Goal: Information Seeking & Learning: Find specific fact

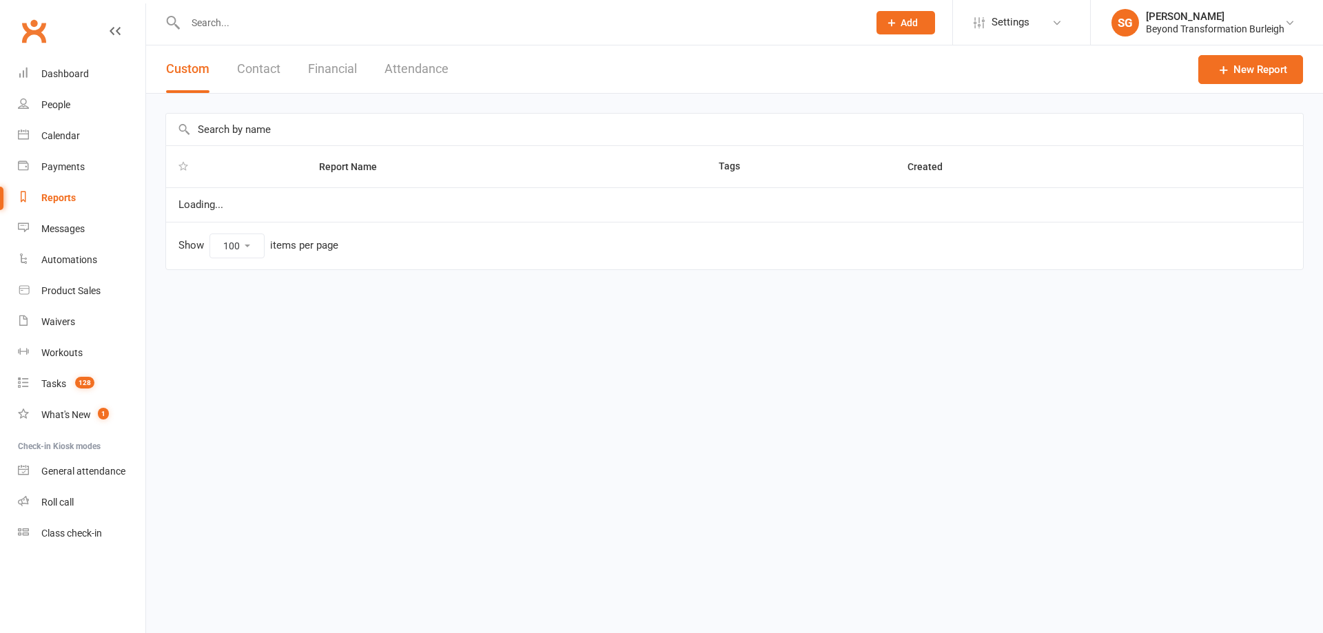
select select "100"
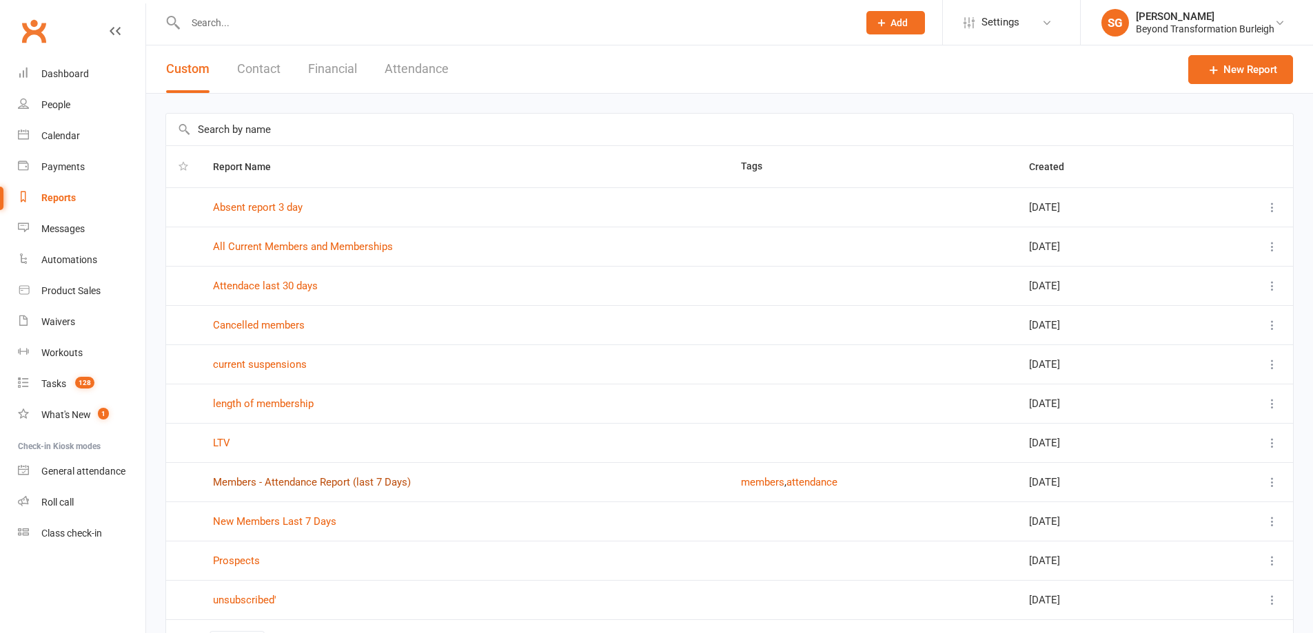
click at [380, 481] on link "Members - Attendance Report (last 7 Days)" at bounding box center [312, 482] width 198 height 12
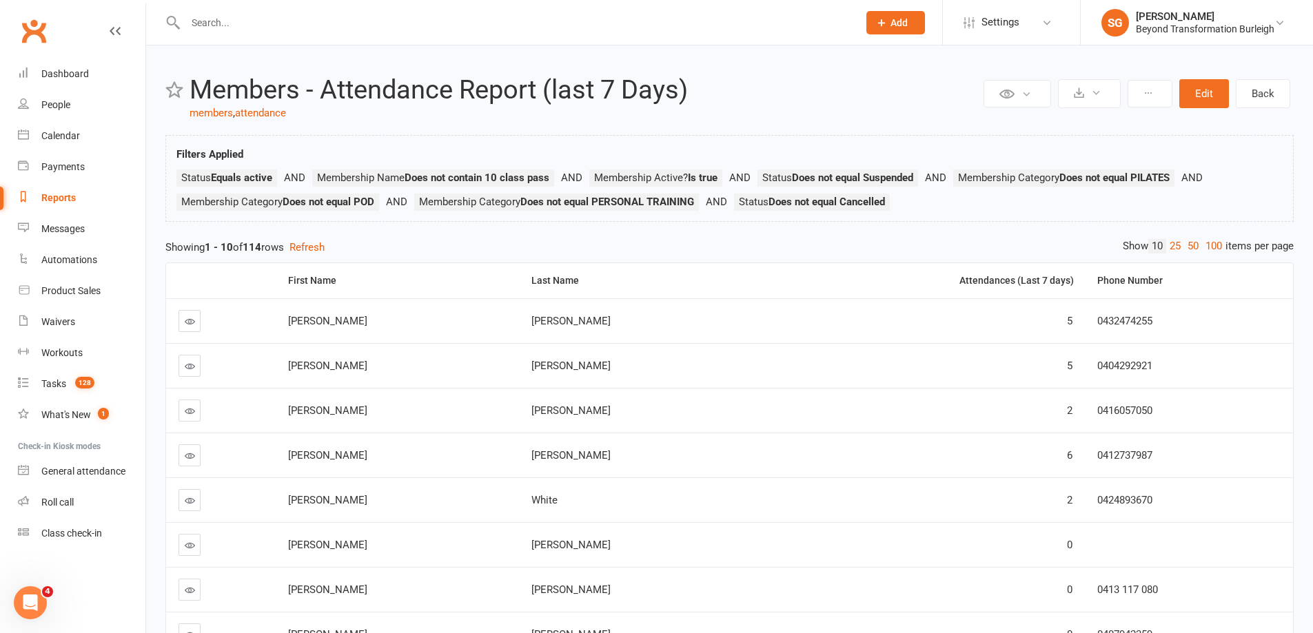
select select "100"
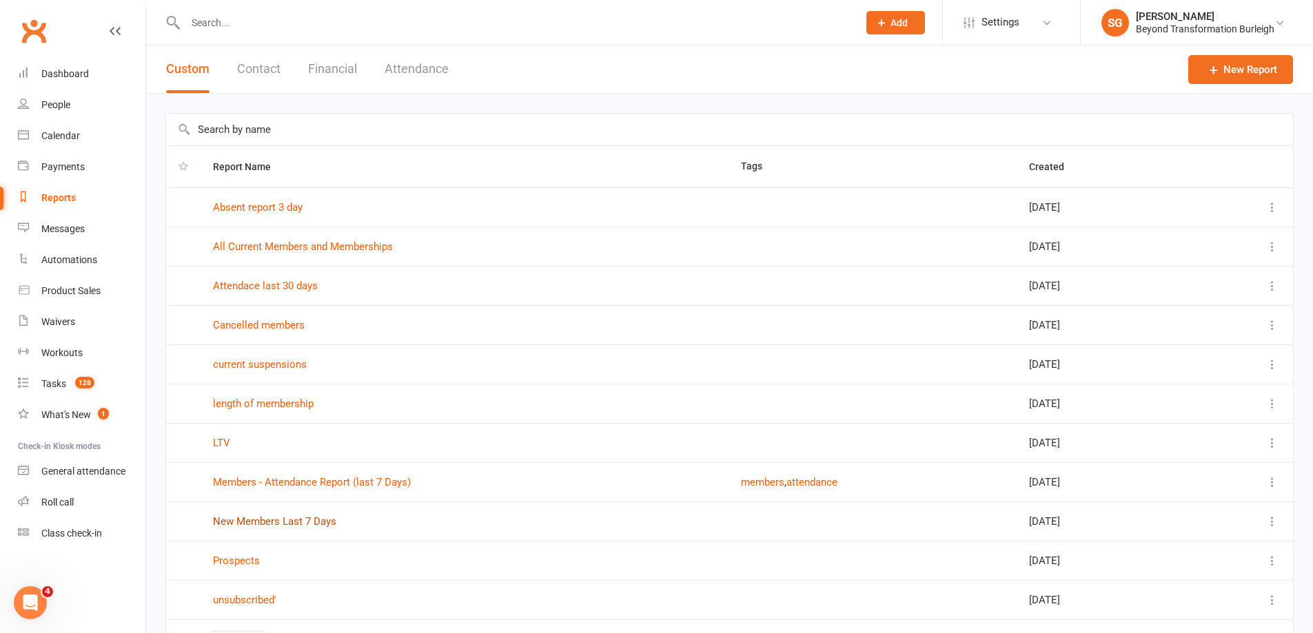
click at [298, 522] on link "New Members Last 7 Days" at bounding box center [274, 522] width 123 height 12
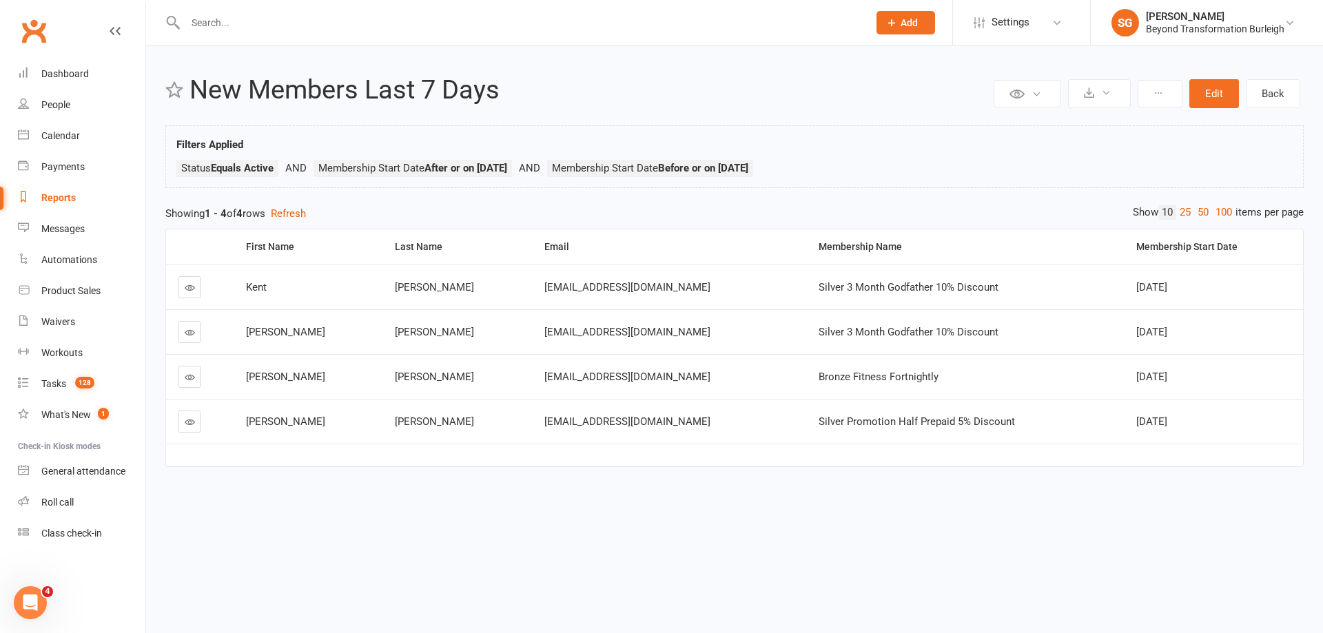
drag, startPoint x: 249, startPoint y: 378, endPoint x: 1195, endPoint y: 374, distance: 945.6
click at [1195, 374] on tr "[PERSON_NAME] [EMAIL_ADDRESS][DOMAIN_NAME] Bronze Fitness Fortnightly [DATE]" at bounding box center [734, 376] width 1137 height 45
copy tr "[PERSON_NAME] [EMAIL_ADDRESS][DOMAIN_NAME] Bronze Fitness Fortnightly [DATE]"
click at [274, 531] on html "Prospect Member Non-attending contact Class / event Appointment Task Membership…" at bounding box center [661, 266] width 1323 height 532
drag, startPoint x: 250, startPoint y: 419, endPoint x: 387, endPoint y: 429, distance: 137.5
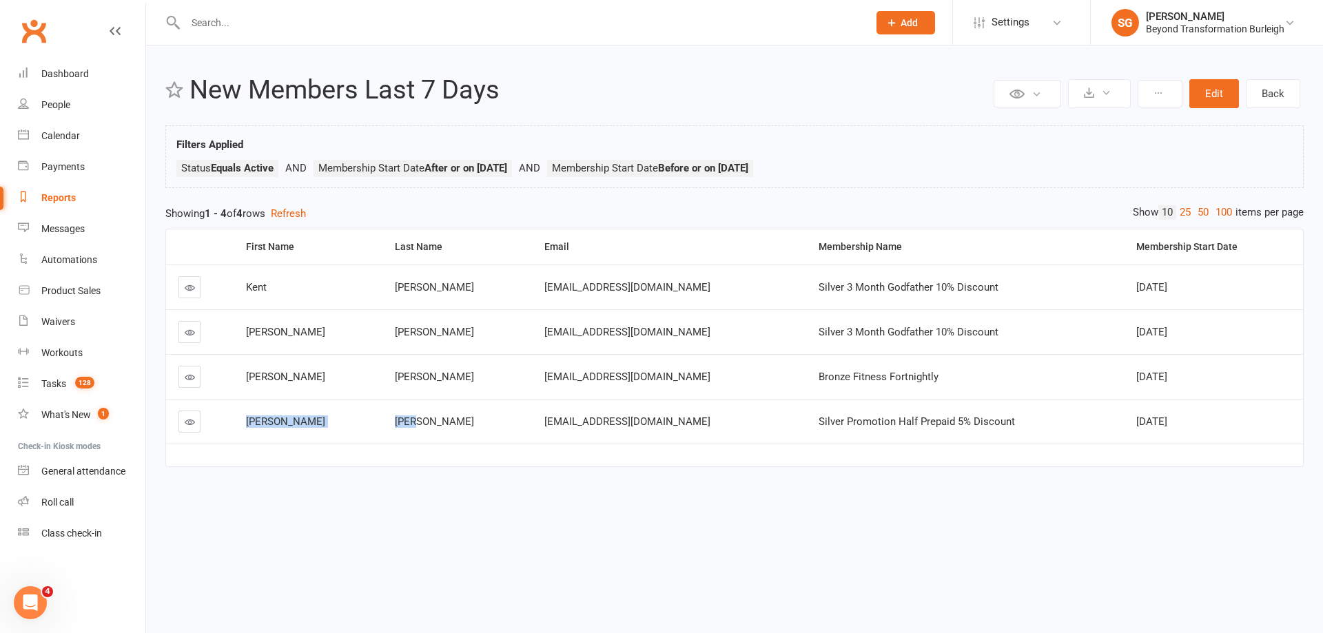
click at [387, 429] on tr "[PERSON_NAME] [EMAIL_ADDRESS][DOMAIN_NAME] Silver Promotion Half Prepaid 5% Dis…" at bounding box center [734, 421] width 1137 height 45
copy tr "[PERSON_NAME]"
click at [705, 503] on div "Private Report Only visible by me Public Report Visible to everyone Export to C…" at bounding box center [734, 278] width 1177 height 467
drag, startPoint x: 774, startPoint y: 417, endPoint x: 994, endPoint y: 425, distance: 220.0
click at [994, 425] on td "Silver Promotion Half Prepaid 5% Discount" at bounding box center [965, 421] width 318 height 45
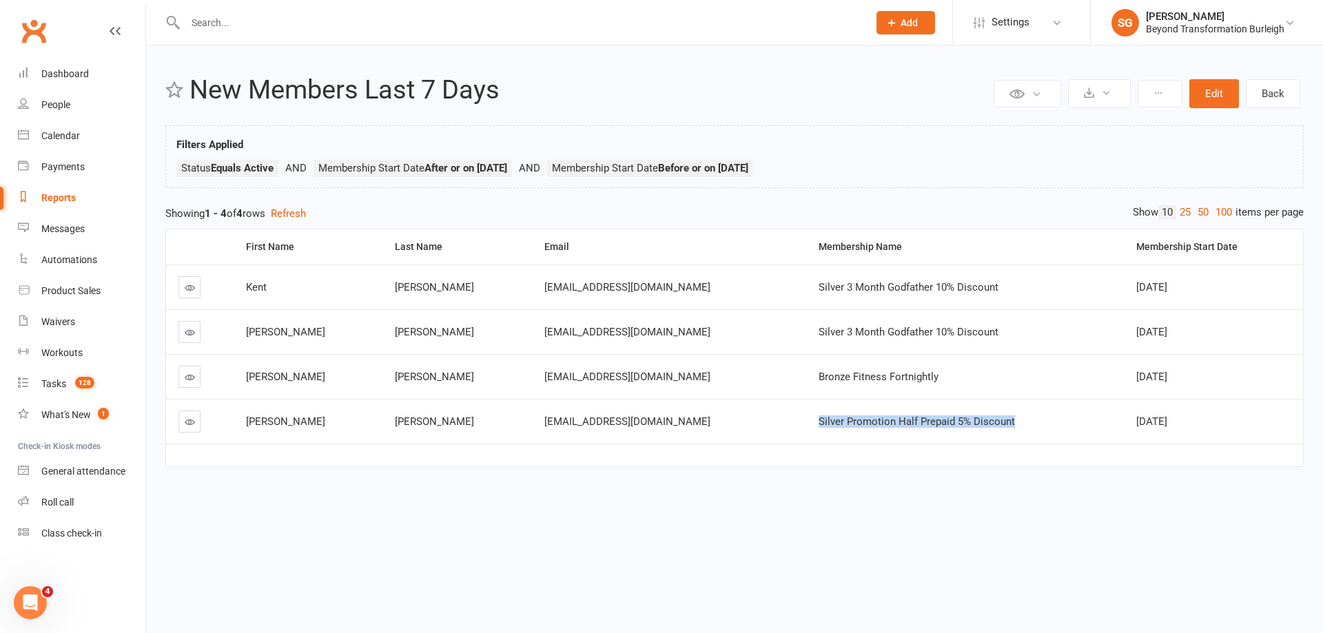
copy span "Silver Promotion Half Prepaid 5% Discount"
